Goal: Information Seeking & Learning: Learn about a topic

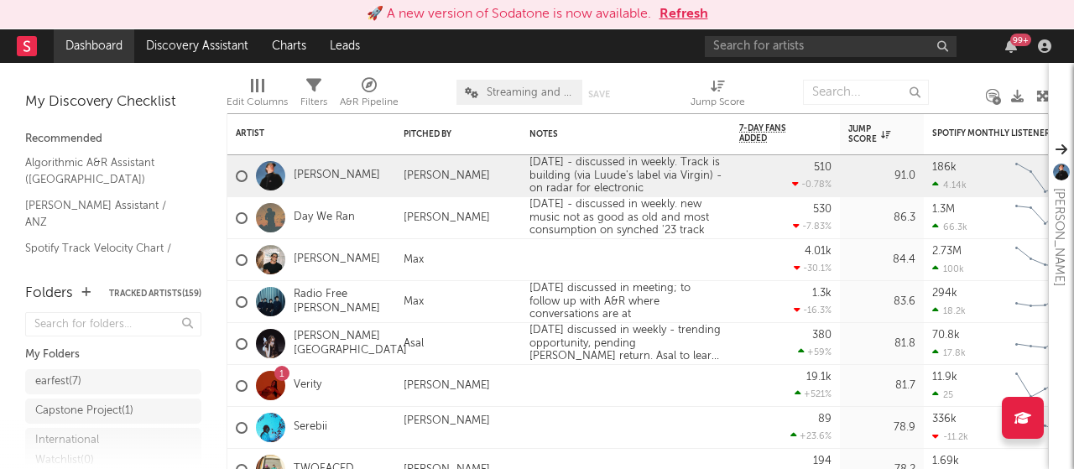
click at [109, 53] on link "Dashboard" at bounding box center [94, 46] width 81 height 34
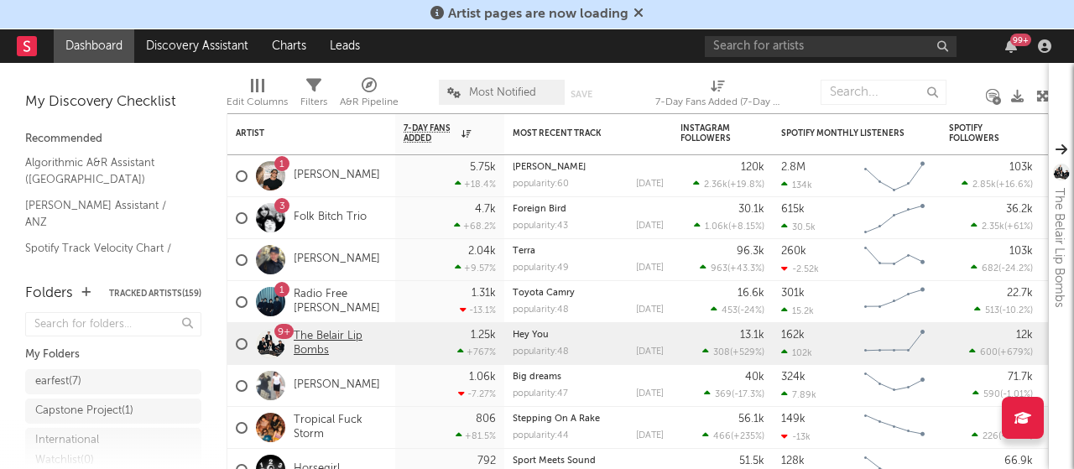
click at [316, 335] on link "The Belair Lip Bombs" at bounding box center [340, 344] width 93 height 29
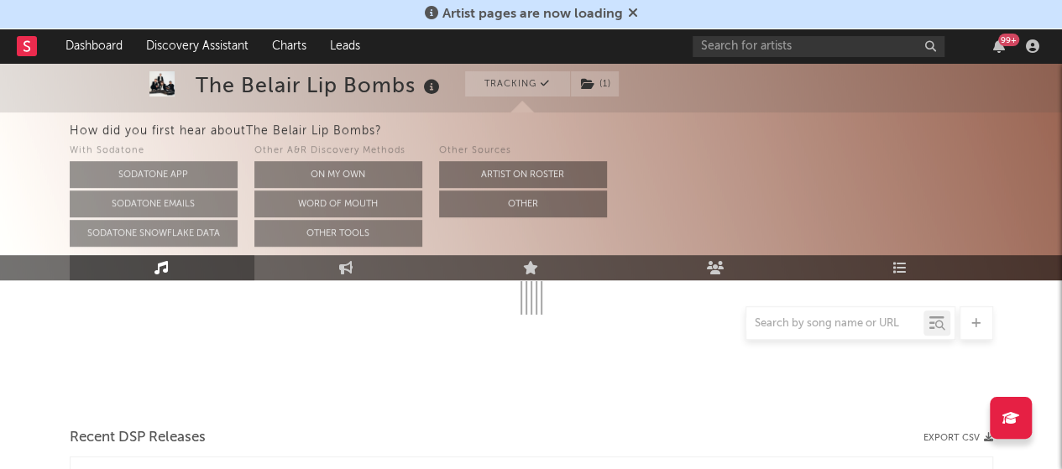
scroll to position [336, 0]
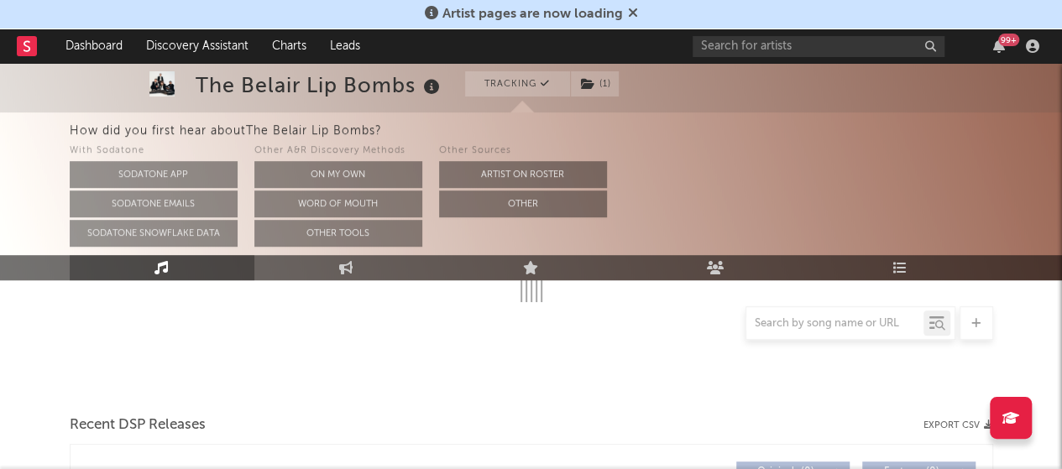
select select "1w"
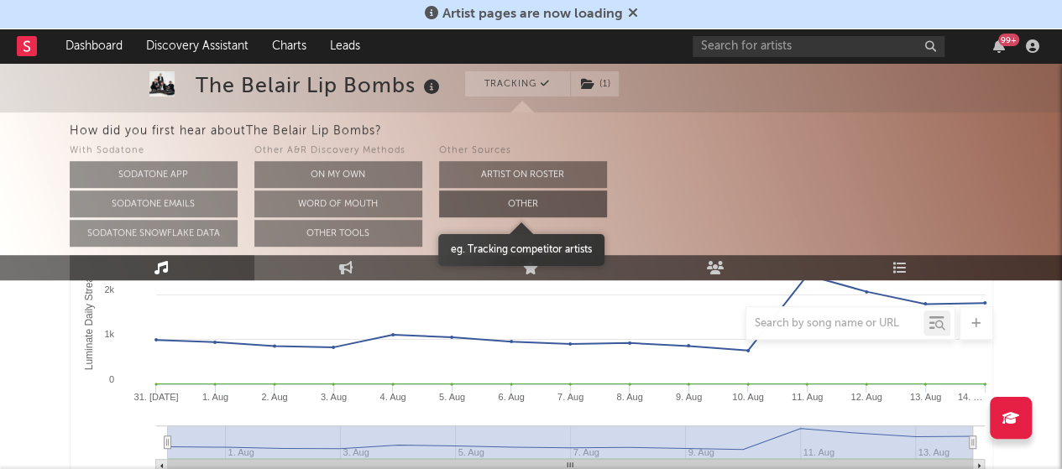
click at [571, 201] on button "Other" at bounding box center [523, 203] width 168 height 27
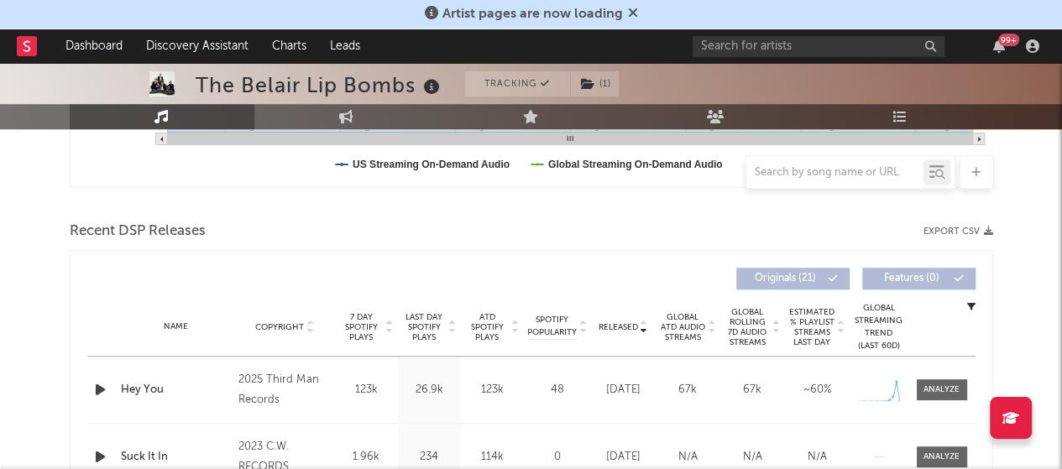
scroll to position [604, 0]
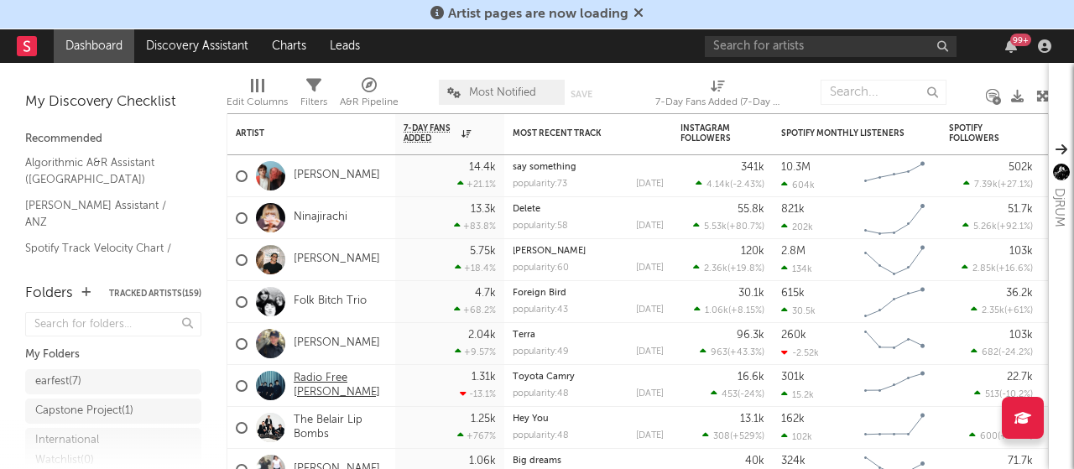
click at [355, 385] on link "Radio Free [PERSON_NAME]" at bounding box center [340, 386] width 93 height 29
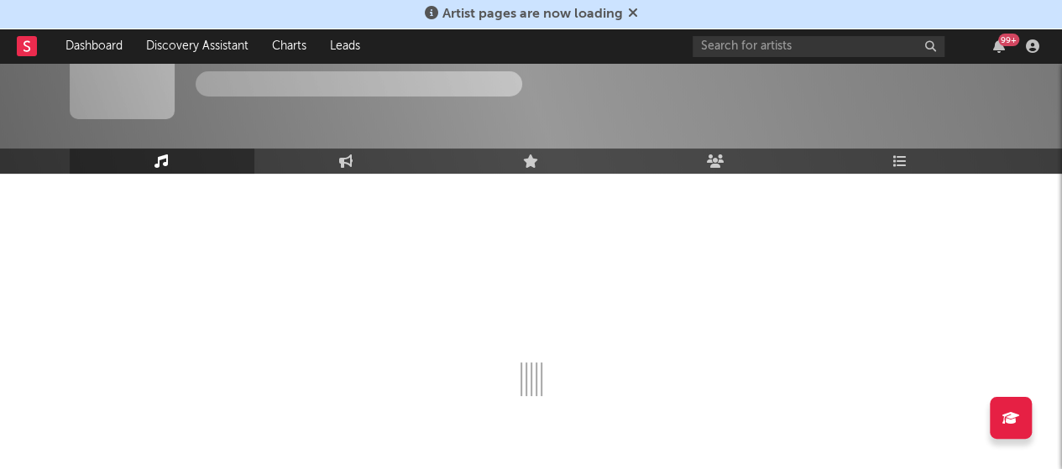
scroll to position [84, 0]
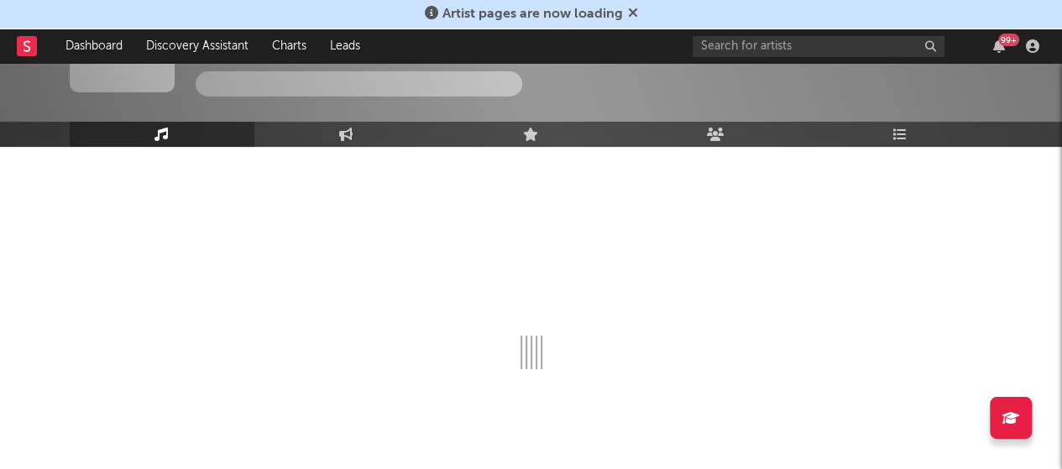
select select "6m"
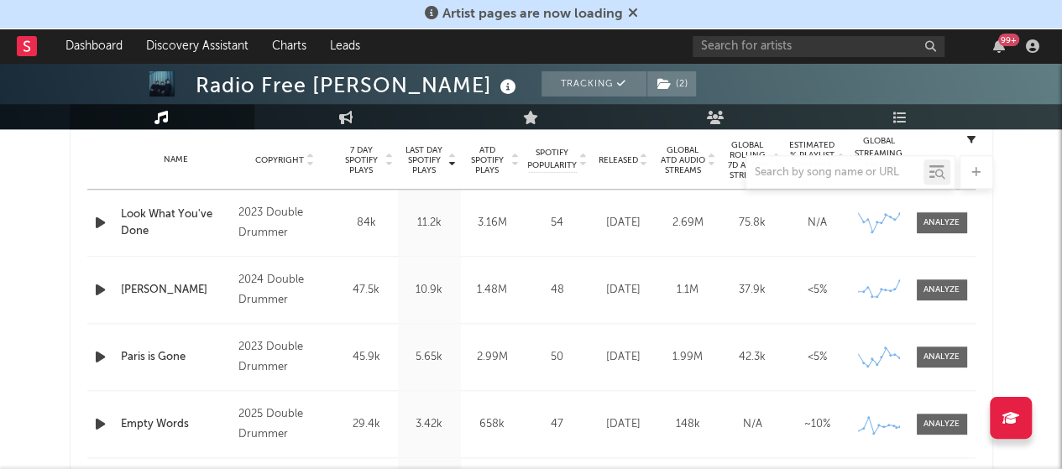
scroll to position [503, 0]
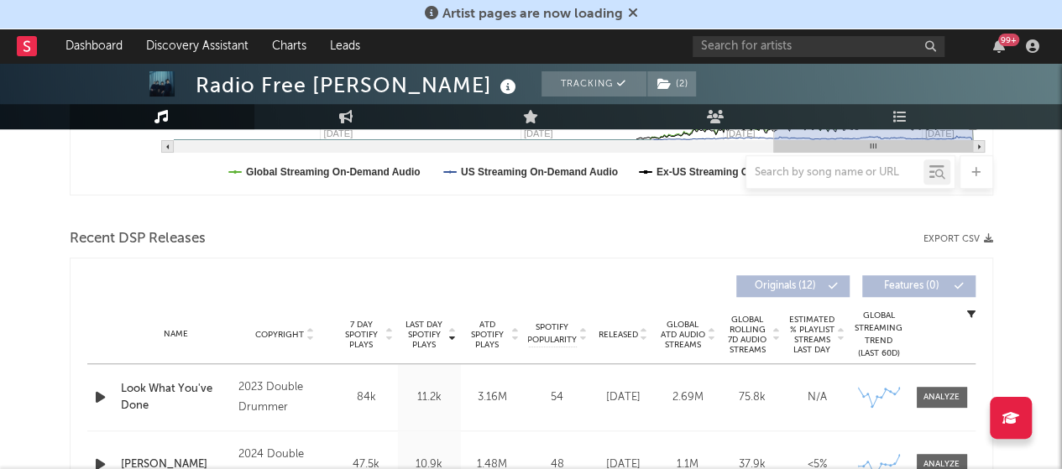
click at [629, 336] on span "Released" at bounding box center [617, 335] width 39 height 10
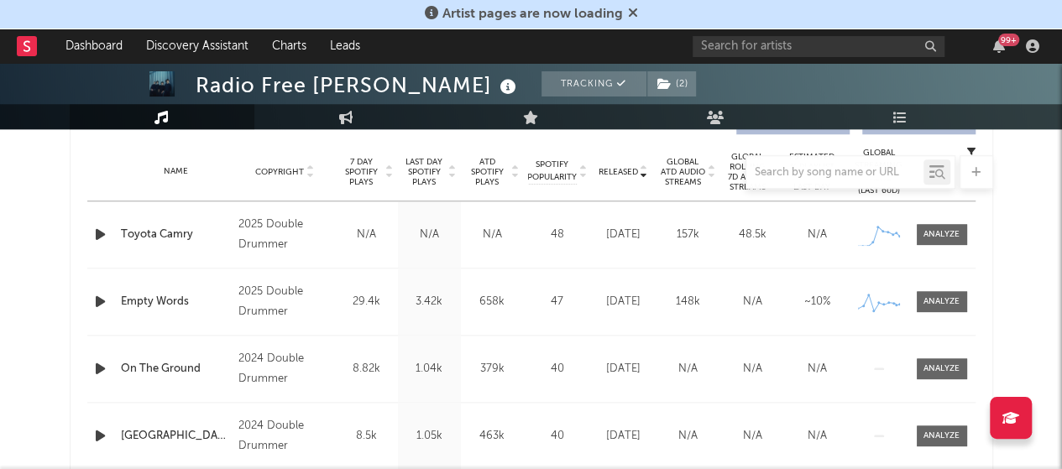
scroll to position [671, 0]
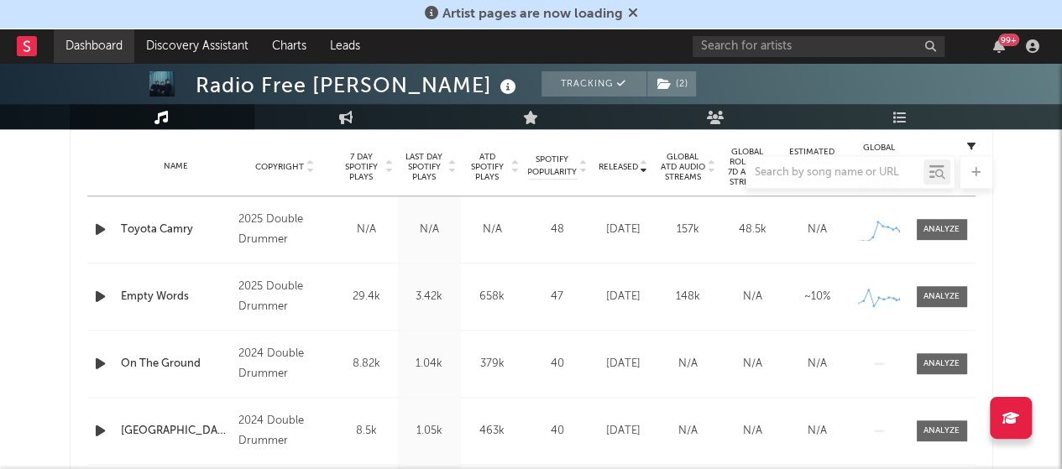
click at [69, 41] on link "Dashboard" at bounding box center [94, 46] width 81 height 34
